Goal: Transaction & Acquisition: Purchase product/service

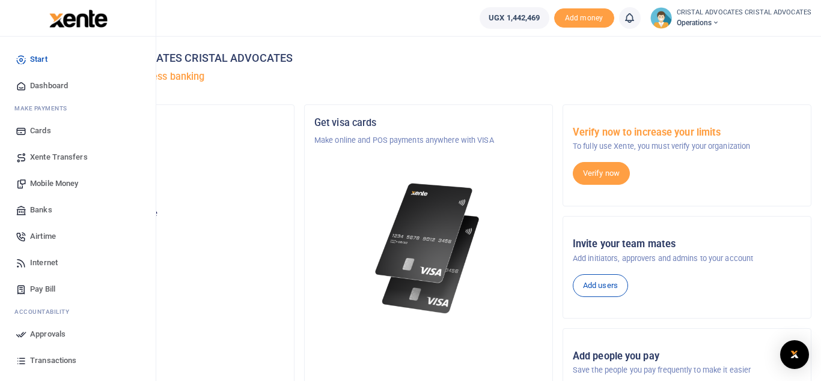
click at [58, 184] on span "Mobile Money" at bounding box center [54, 184] width 48 height 12
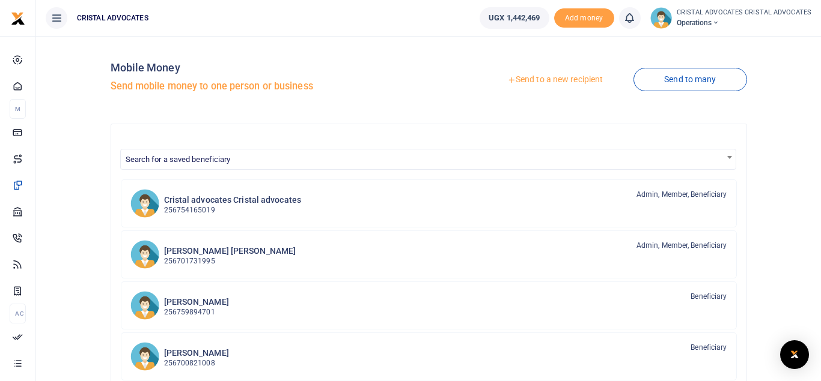
click at [559, 78] on link "Send to a new recipient" at bounding box center [554, 80] width 157 height 22
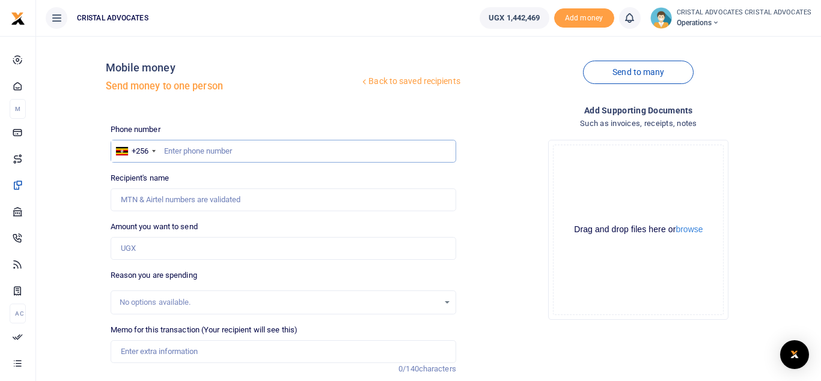
click at [240, 145] on input "text" at bounding box center [283, 151] width 345 height 23
type input "773767592"
type input "[PERSON_NAME]"
type input "773767592"
click at [187, 246] on input "Amount you want to send" at bounding box center [283, 248] width 345 height 23
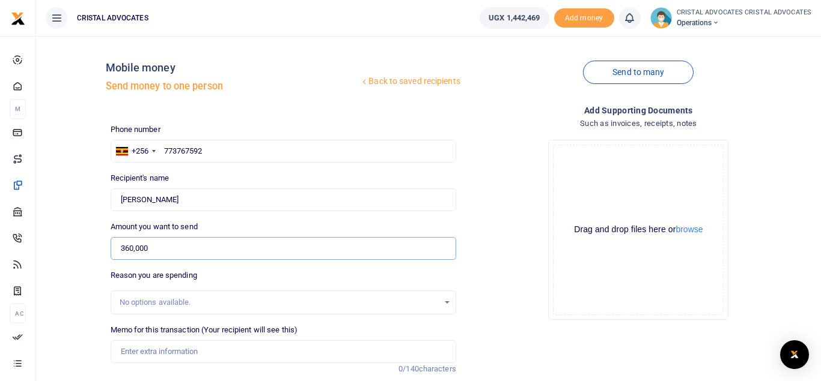
type input "360,000"
click at [155, 347] on input "Memo for this transaction (Your recipient will see this)" at bounding box center [283, 352] width 345 height 23
paste input "Facilitation to and from [GEOGRAPHIC_DATA] for a Court attendance on [DATE]"
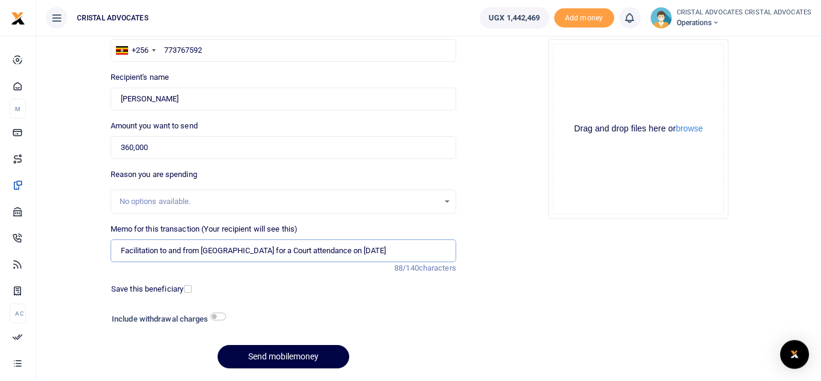
scroll to position [139, 0]
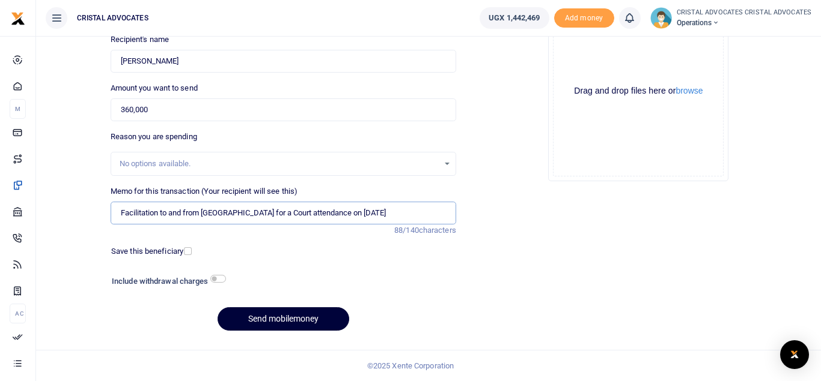
type input "Facilitation to and from [GEOGRAPHIC_DATA] for a Court attendance on [DATE]"
click at [297, 327] on button "Send mobilemoney" at bounding box center [283, 319] width 132 height 23
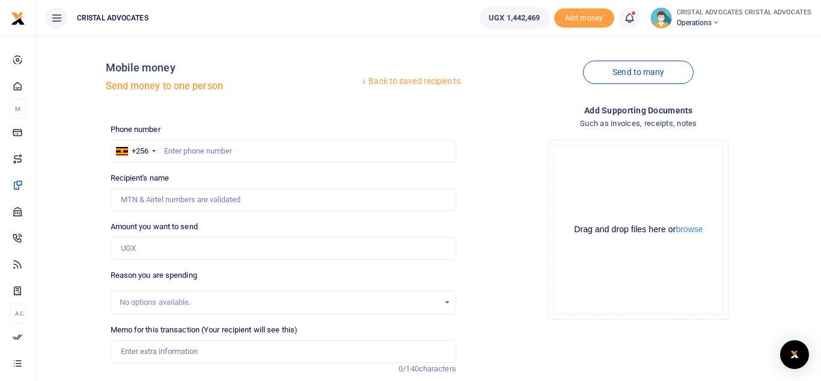
click at [635, 20] on icon at bounding box center [629, 17] width 12 height 13
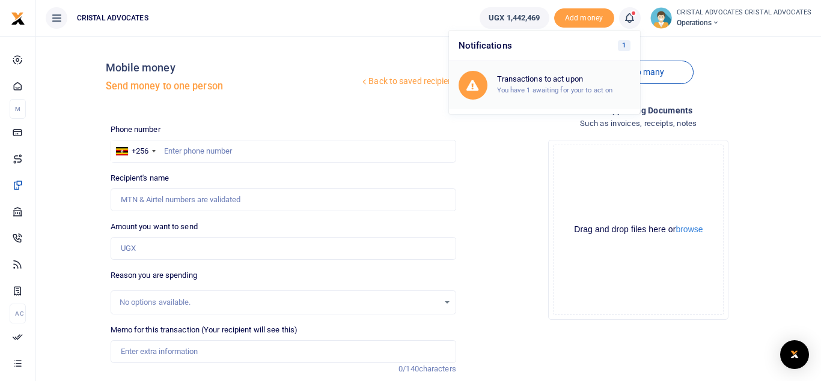
click at [575, 79] on h6 "Transactions to act upon" at bounding box center [563, 79] width 133 height 10
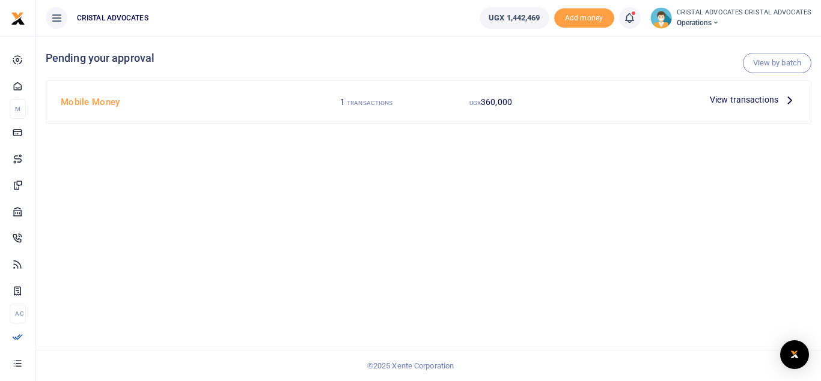
click at [738, 94] on span "View transactions" at bounding box center [743, 99] width 68 height 13
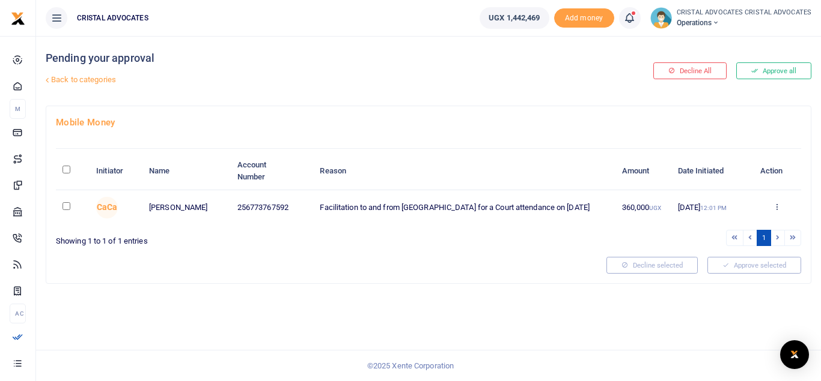
click at [774, 76] on button "Approve all" at bounding box center [773, 70] width 75 height 17
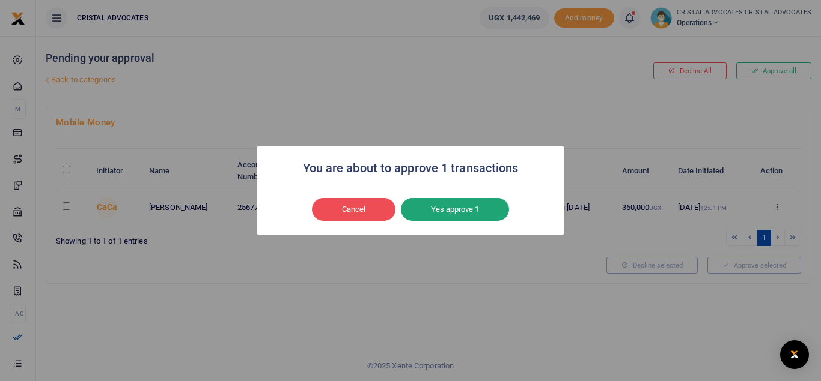
click at [470, 206] on button "Yes approve 1" at bounding box center [455, 209] width 108 height 23
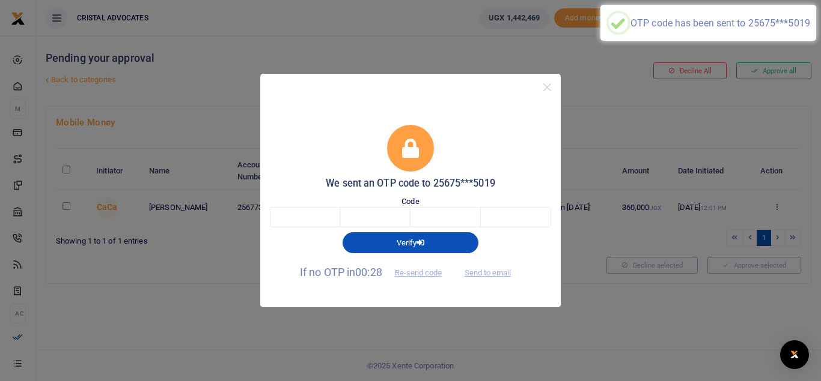
click at [305, 207] on div "Code" at bounding box center [410, 212] width 281 height 32
click at [314, 228] on div "Verify" at bounding box center [410, 240] width 291 height 25
click at [313, 223] on input "text" at bounding box center [305, 217] width 70 height 20
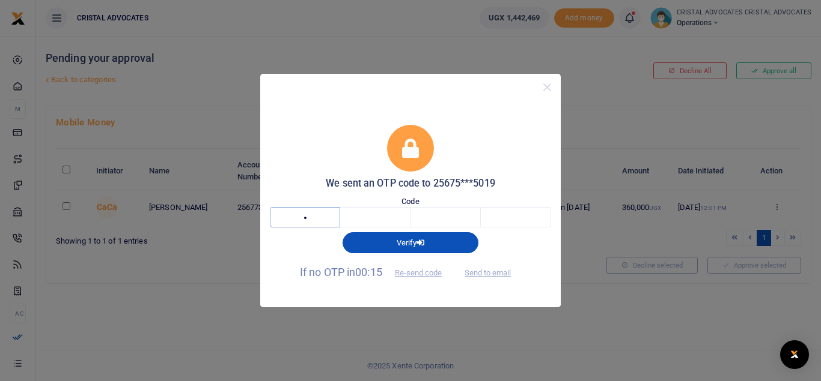
type input "2"
type input "7"
type input "0"
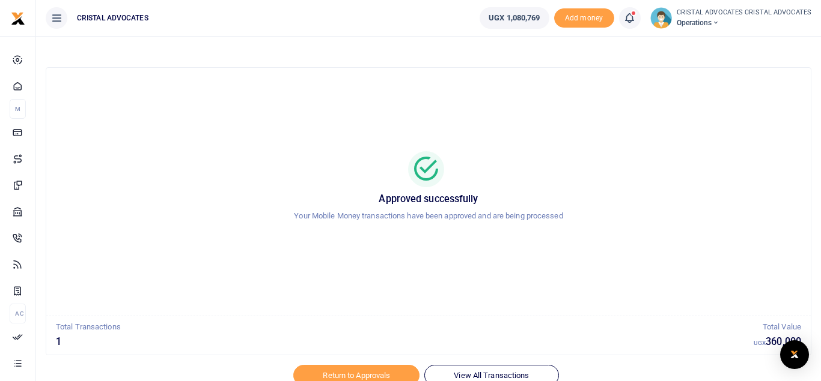
click at [630, 16] on icon at bounding box center [629, 17] width 12 height 13
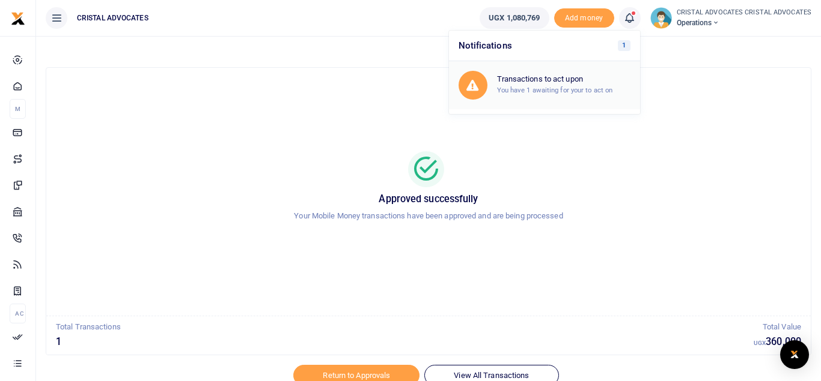
click at [595, 72] on div "Transactions to act upon You have 1 awaiting for your to act on" at bounding box center [544, 85] width 172 height 29
